Goal: Navigation & Orientation: Find specific page/section

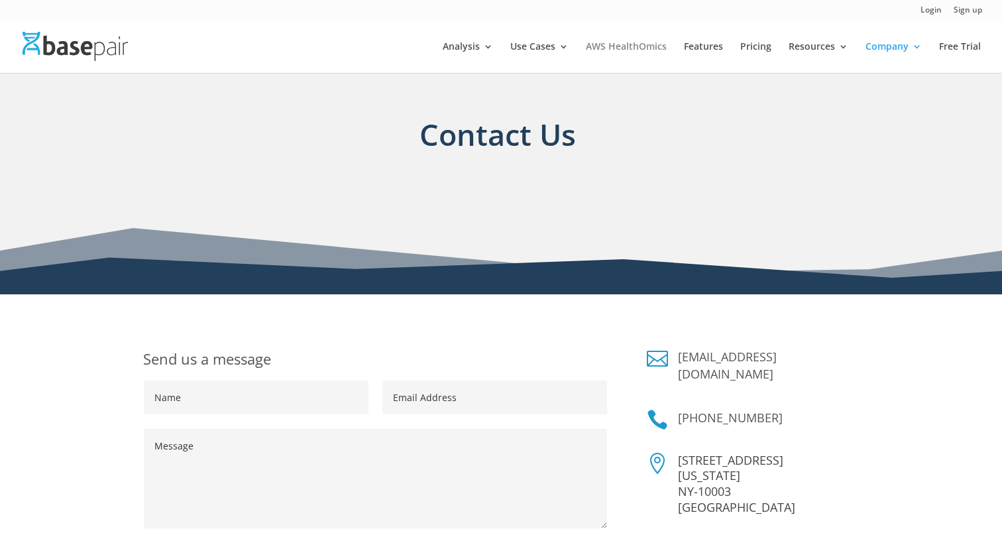
click at [638, 45] on link "AWS HealthOmics" at bounding box center [626, 57] width 81 height 31
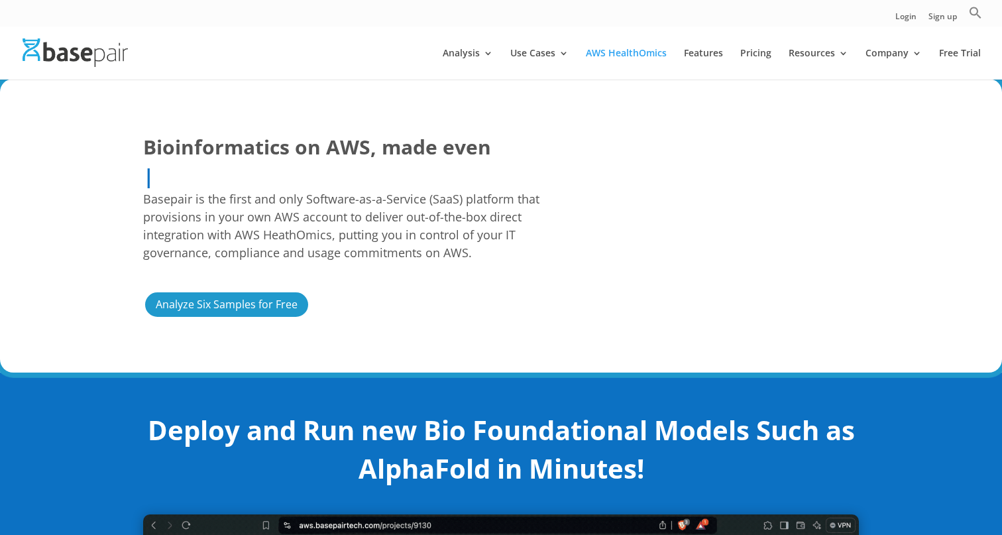
click at [106, 56] on img at bounding box center [75, 52] width 105 height 28
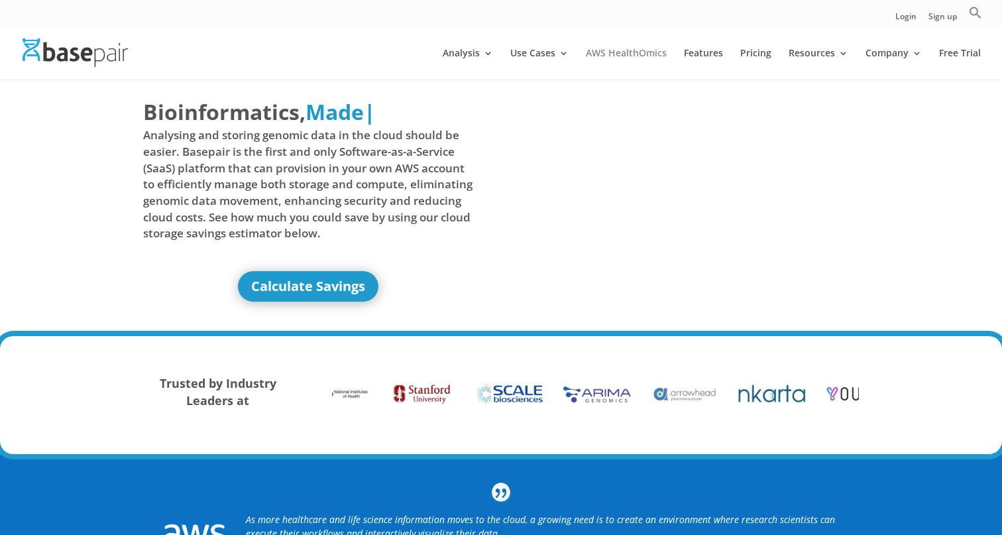
click at [626, 52] on link "AWS HealthOmics" at bounding box center [626, 63] width 81 height 31
